Goal: Find specific page/section: Find specific page/section

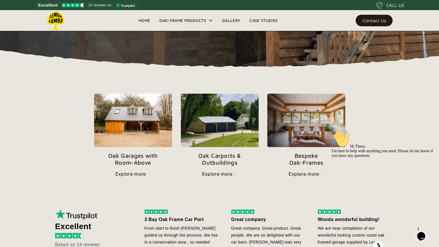
scroll to position [150, 0]
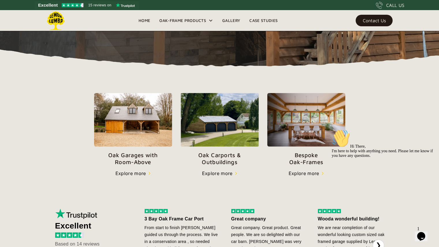
click at [218, 175] on div "Explore more" at bounding box center [217, 173] width 31 height 7
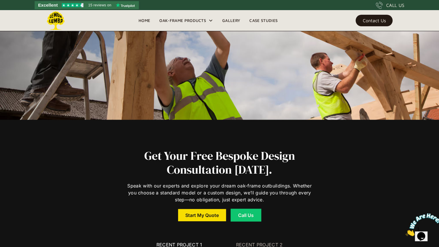
scroll to position [3331, 0]
